Goal: Information Seeking & Learning: Learn about a topic

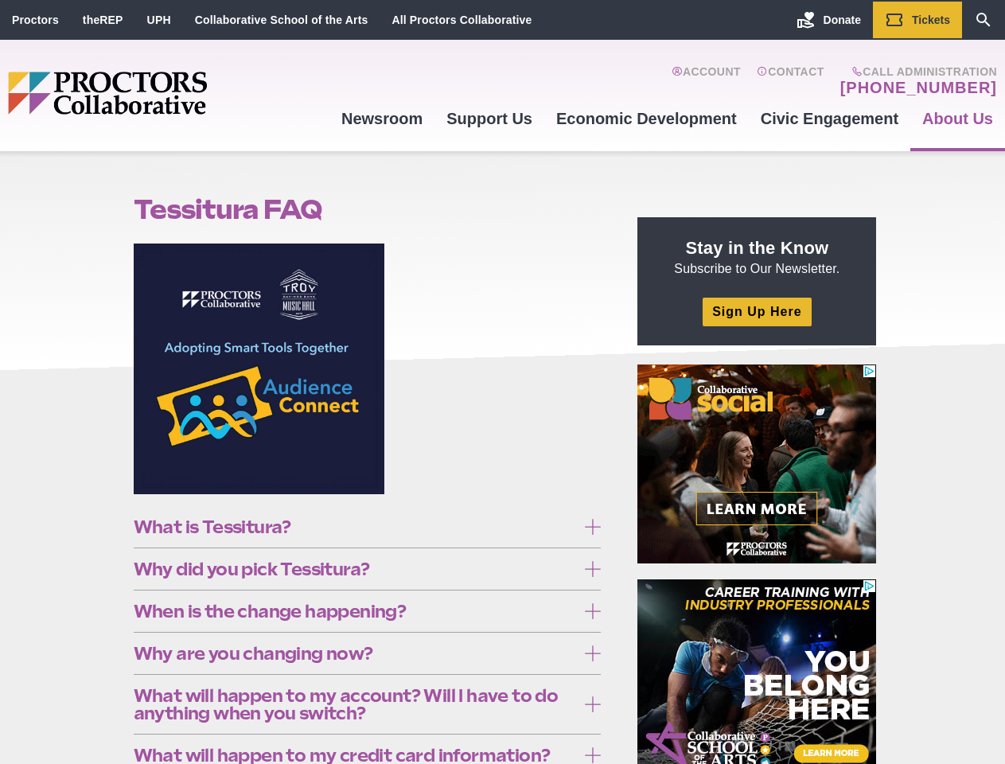
click at [502, 382] on figure at bounding box center [368, 374] width 468 height 262
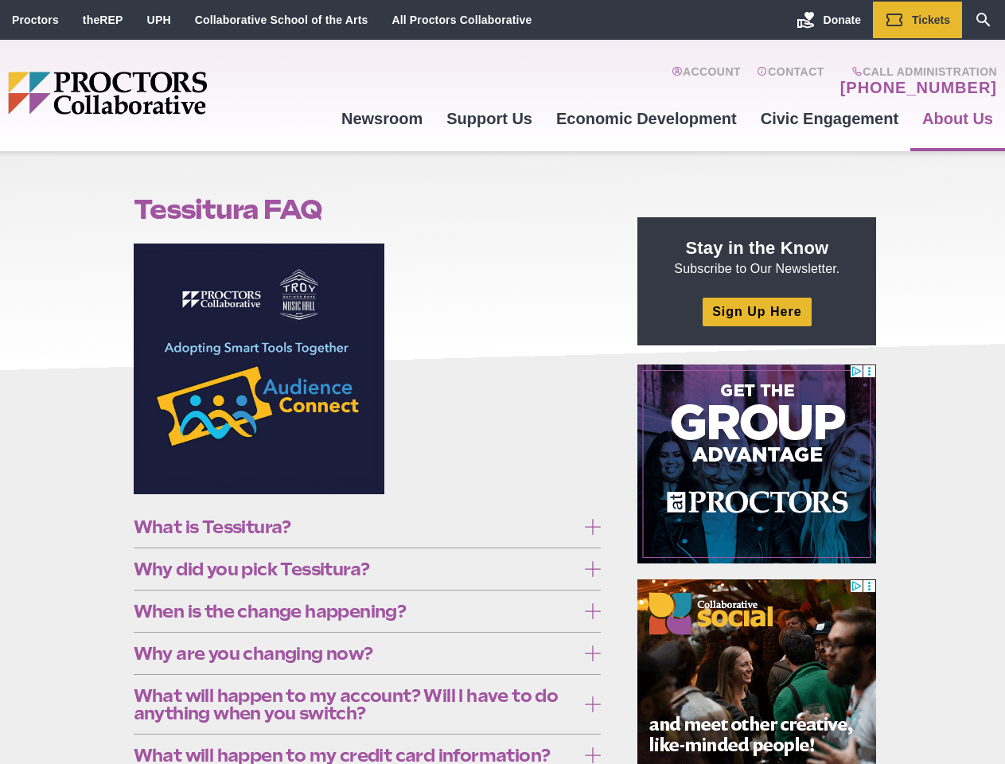
click at [502, 382] on figure at bounding box center [368, 374] width 468 height 262
